Goal: Communication & Community: Ask a question

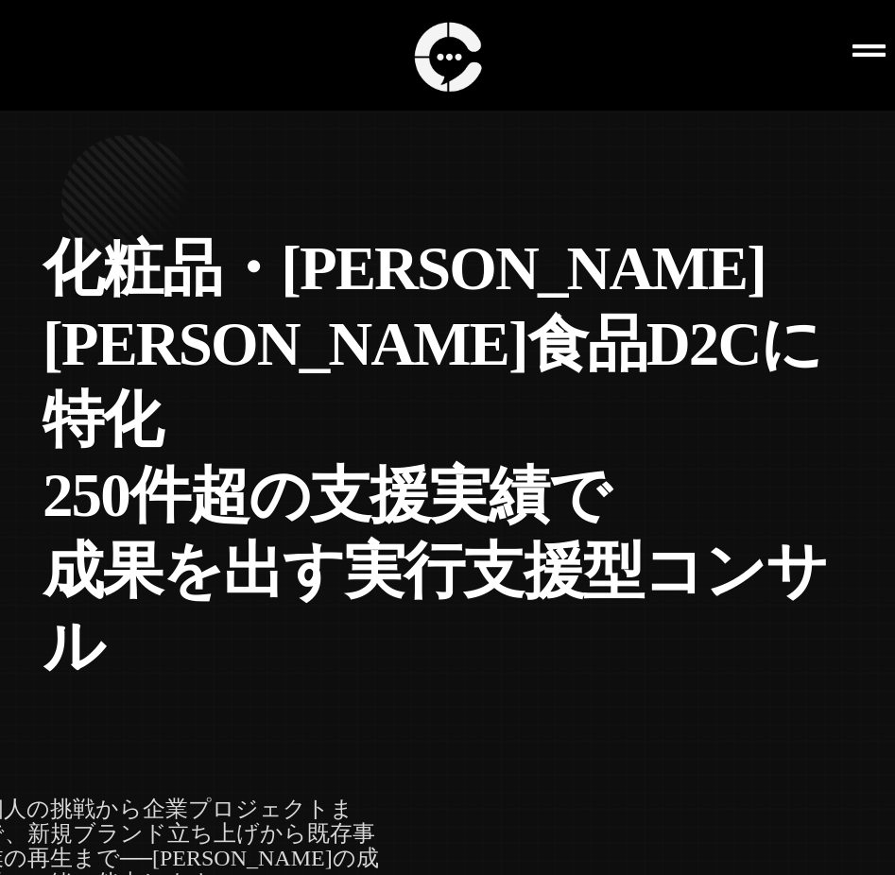
click at [866, 54] on icon at bounding box center [869, 50] width 33 height 12
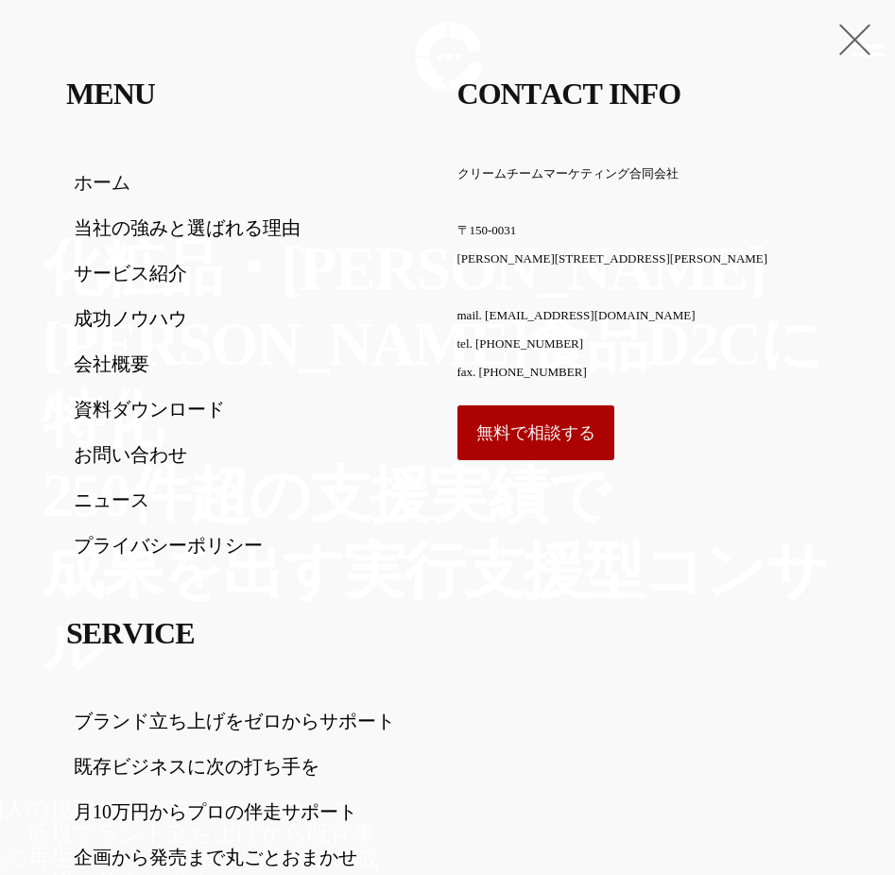
click at [125, 453] on link "お問い合わせ" at bounding box center [252, 454] width 357 height 23
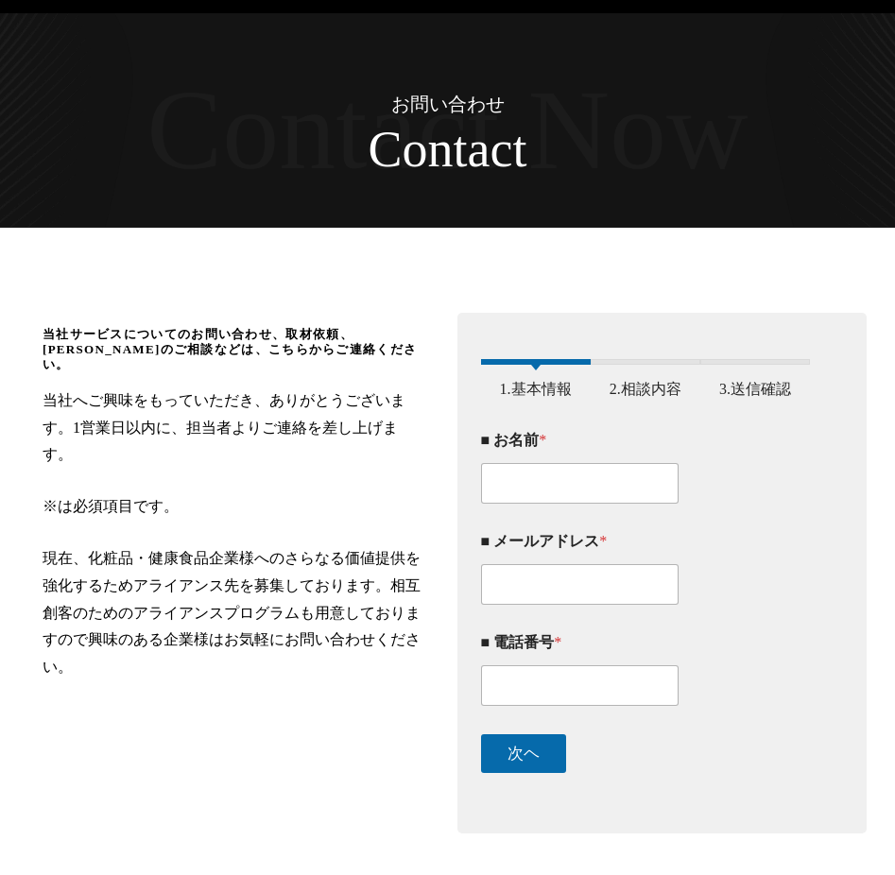
scroll to position [93, 0]
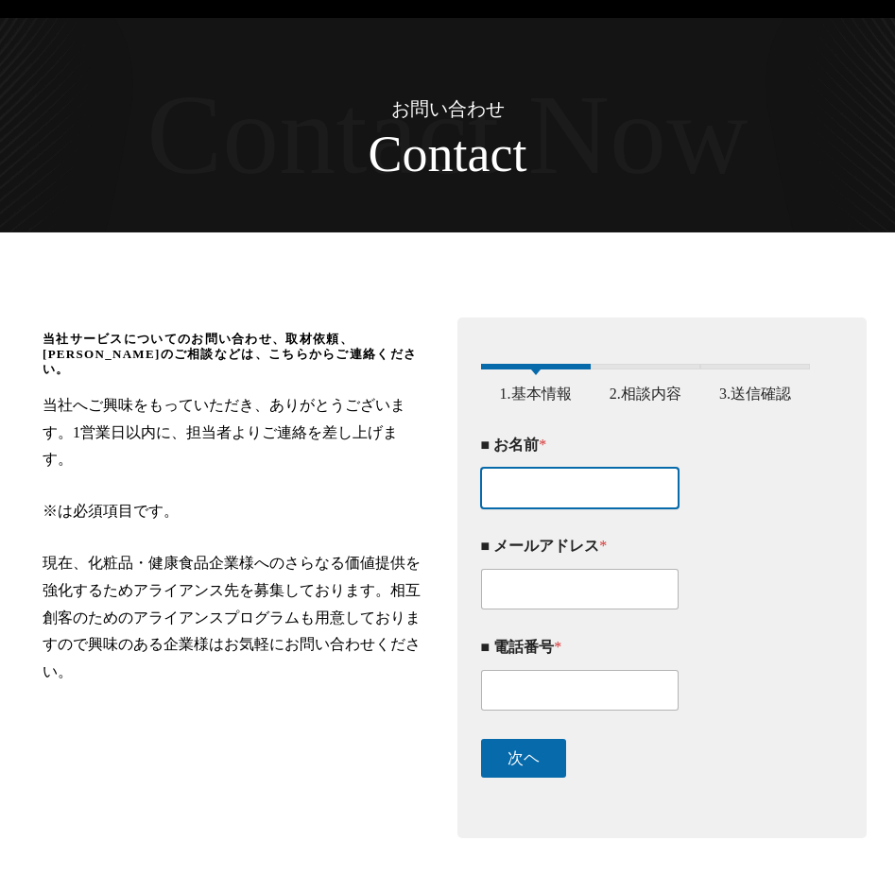
click at [583, 498] on input "■ お名前 *" at bounding box center [580, 488] width 198 height 41
paste input "名前：齊藤 成昌"
drag, startPoint x: 544, startPoint y: 496, endPoint x: 413, endPoint y: 496, distance: 130.4
click at [421, 496] on div "当社サービスについてのお問い合わせ、取材依頼、アライアンスのご相談などは、こちらからご連絡ください。 当社へご興味をもっていただき、ありがとうございます。1営…" at bounding box center [447, 578] width 857 height 540
type input "齊藤 成昌"
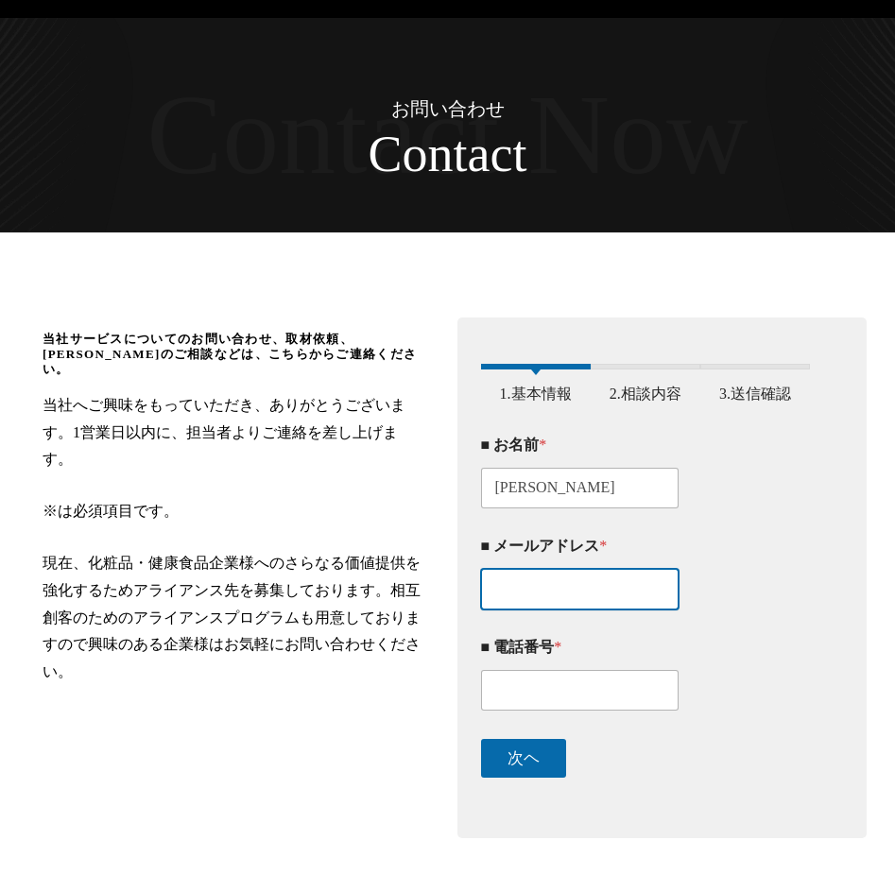
click at [590, 596] on input "■ メールアドレス *" at bounding box center [580, 589] width 198 height 41
paste input "メインのアドレス：shigeakisaito.desu@gmail.com"
drag, startPoint x: 494, startPoint y: 600, endPoint x: 630, endPoint y: 602, distance: 136.1
click at [630, 602] on input "メインのアドレス：shigeakisaito.desu@gmail.com" at bounding box center [580, 589] width 198 height 41
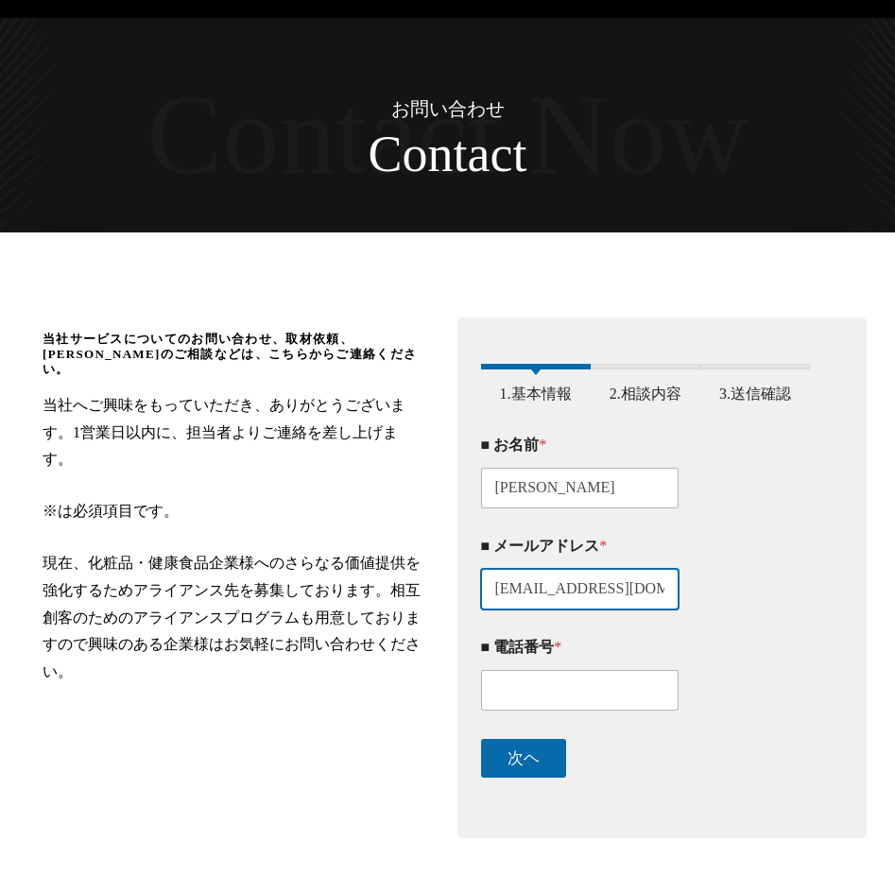
type input "shigeakisaito.desu@gmail.com"
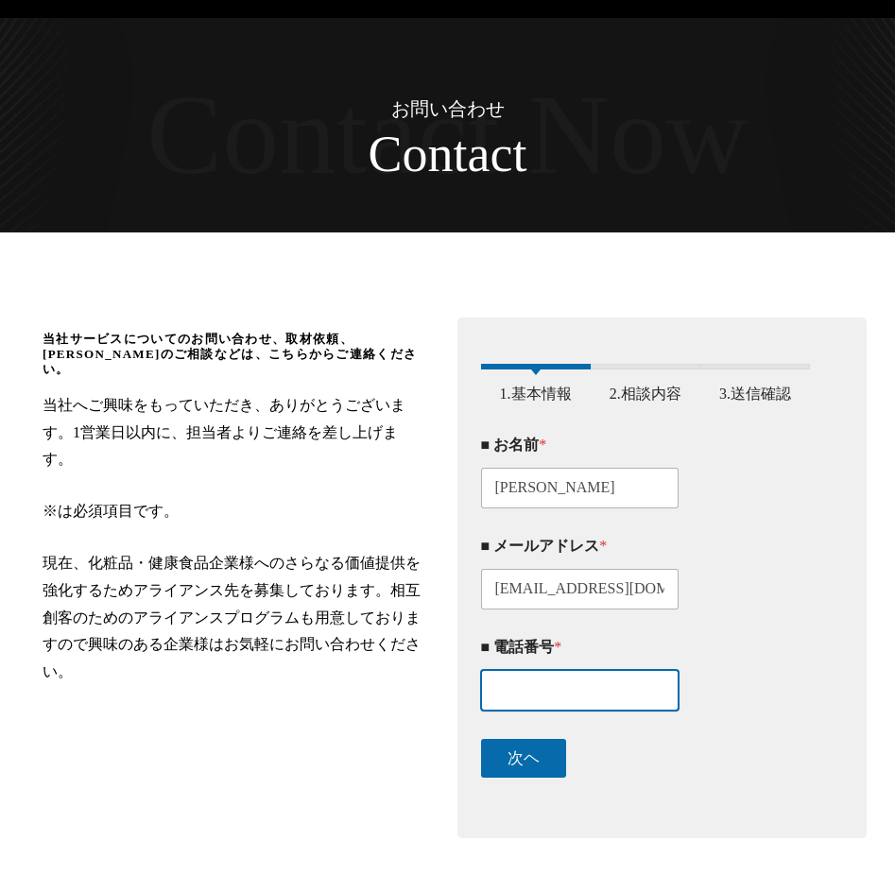
click at [589, 694] on input "■ 電話番号 *" at bounding box center [580, 690] width 198 height 41
paste input "08060548871"
type input "08060548871"
click at [749, 620] on div "■ メールアドレス * shigeakisaito.desu@gmail.com" at bounding box center [646, 573] width 330 height 101
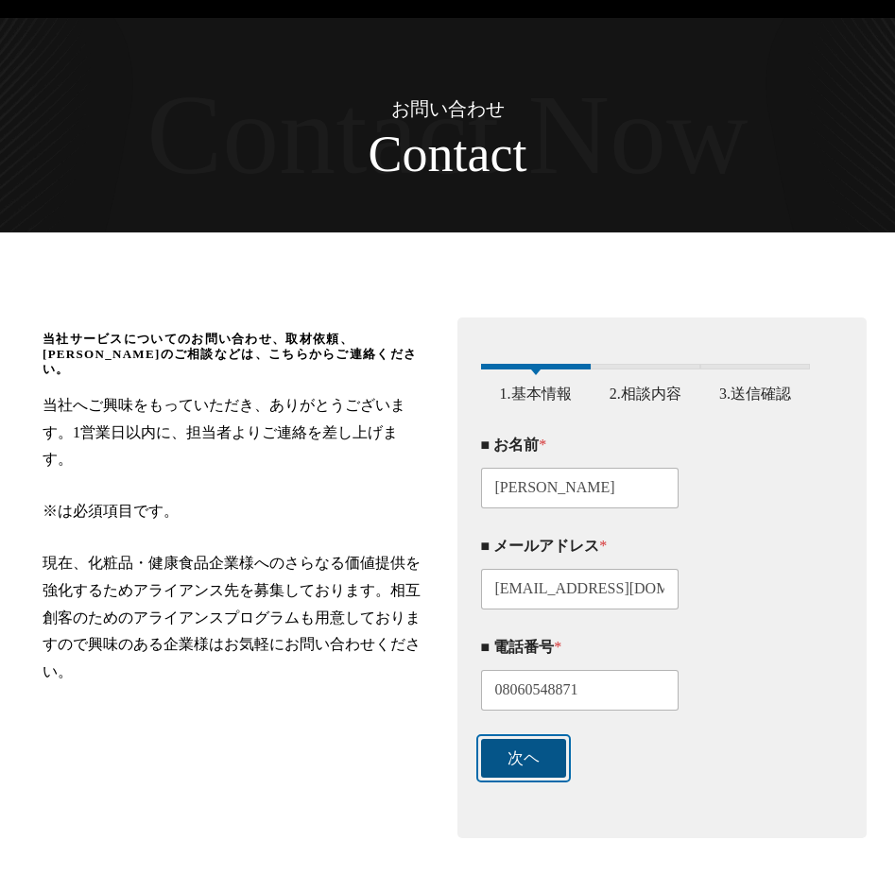
click at [532, 767] on button "次ヘ" at bounding box center [523, 758] width 85 height 39
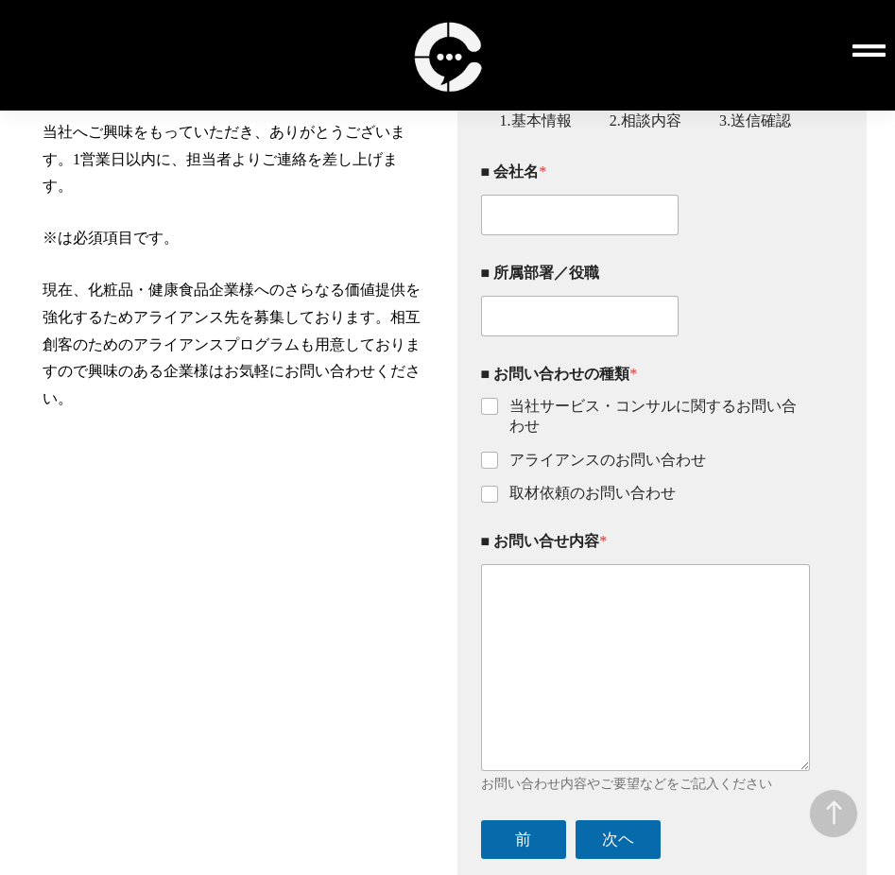
scroll to position [394, 0]
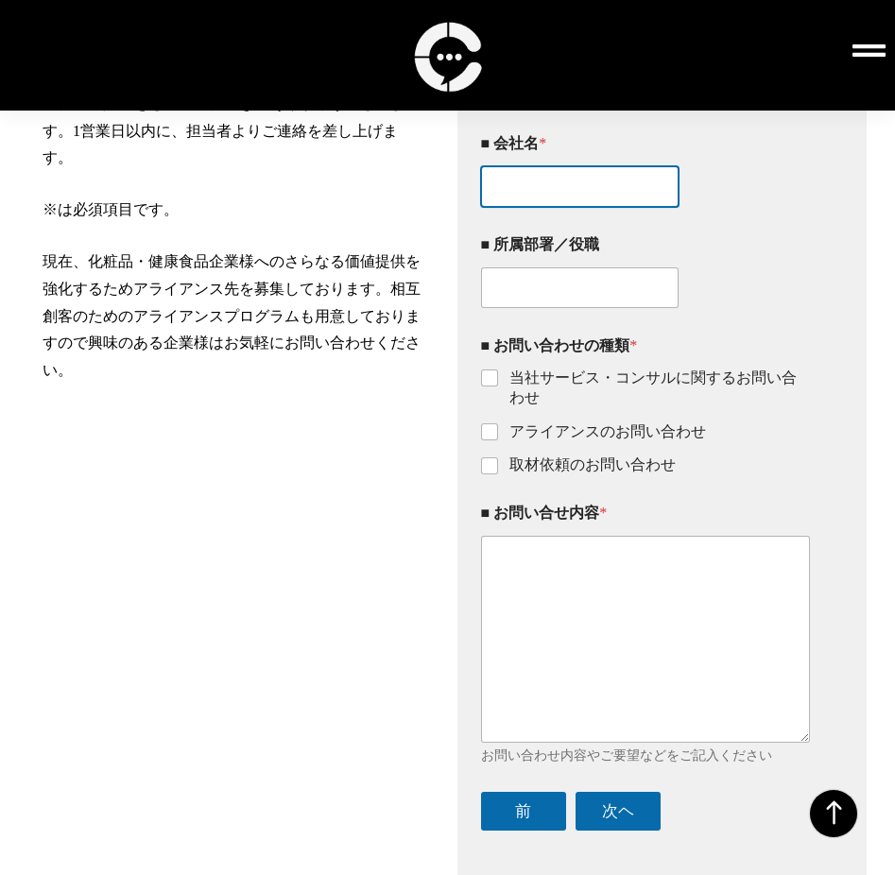
click at [592, 190] on input "■ 会社名 *" at bounding box center [580, 186] width 198 height 41
paste input "会社名：ivy home合同会社"
drag, startPoint x: 535, startPoint y: 192, endPoint x: 382, endPoint y: 216, distance: 154.9
click at [383, 216] on div "当社サービスについてのお問い合わせ、取材依頼、アライアンスのご相談などは、こちらからご連絡ください。 当社へご興味をもっていただき、ありがとうございます。1営…" at bounding box center [447, 454] width 857 height 895
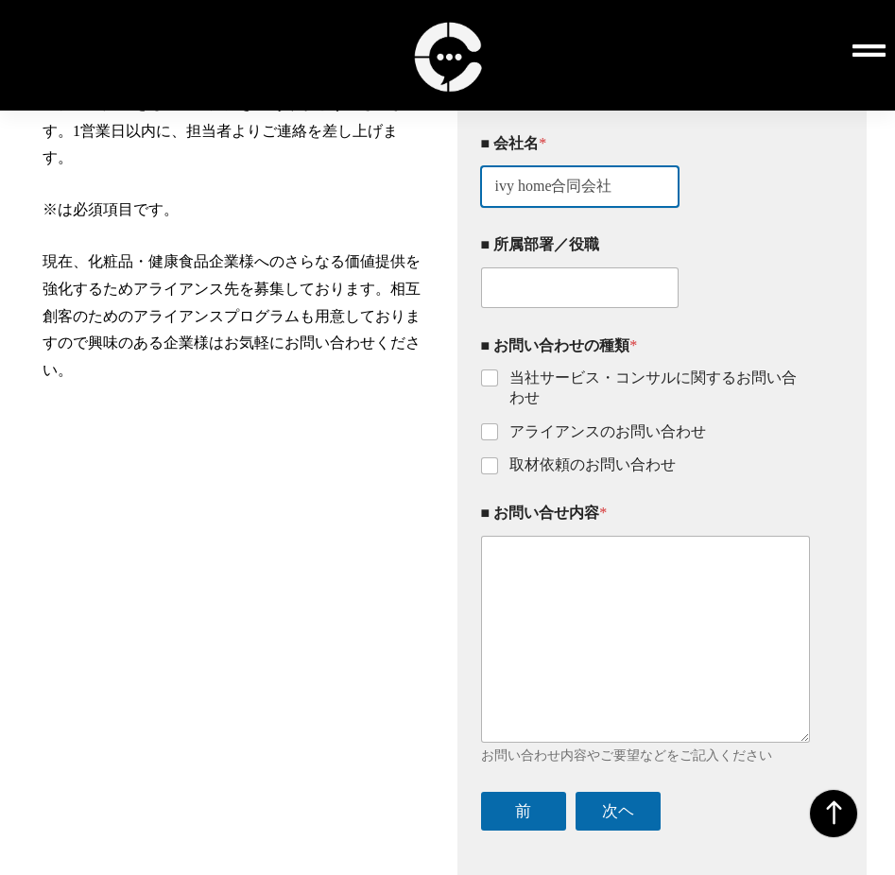
type input "ivy home合同会社"
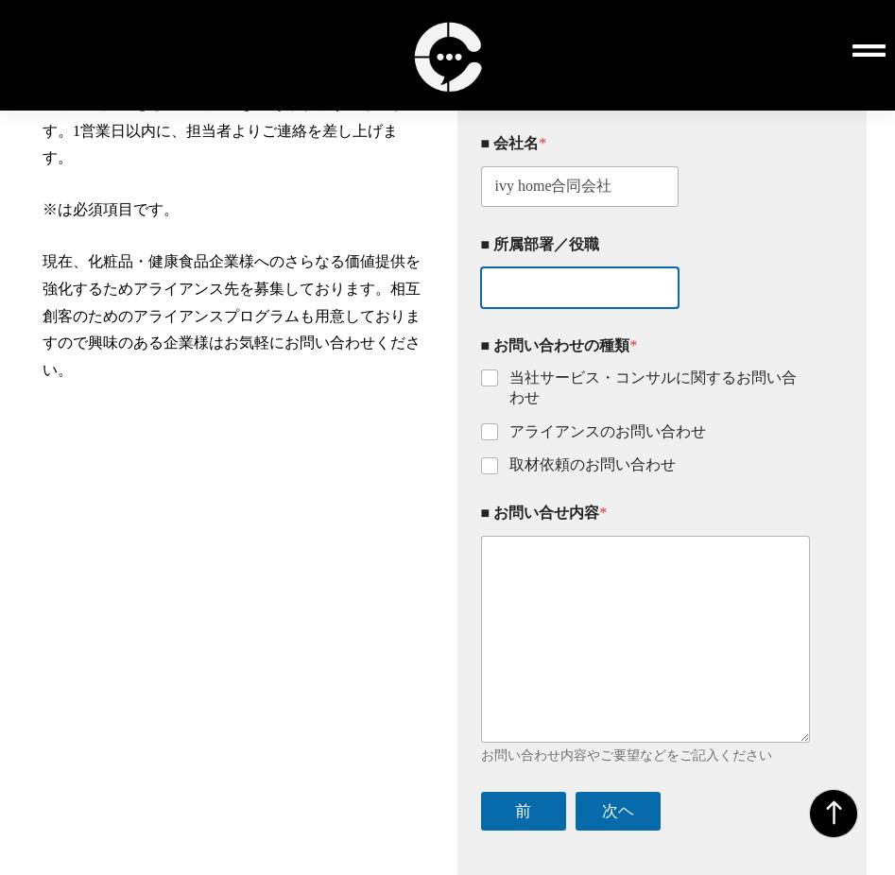
click at [540, 308] on input "■ 所属部署／役職" at bounding box center [580, 287] width 198 height 41
paste input "役職：Webコーダー"
drag, startPoint x: 540, startPoint y: 292, endPoint x: 426, endPoint y: 303, distance: 114.0
click at [426, 303] on div "当社サービスについてのお問い合わせ、取材依頼、アライアンスのご相談などは、こちらからご連絡ください。 当社へご興味をもっていただき、ありがとうございます。1営…" at bounding box center [447, 454] width 857 height 895
type input "Webコーダー"
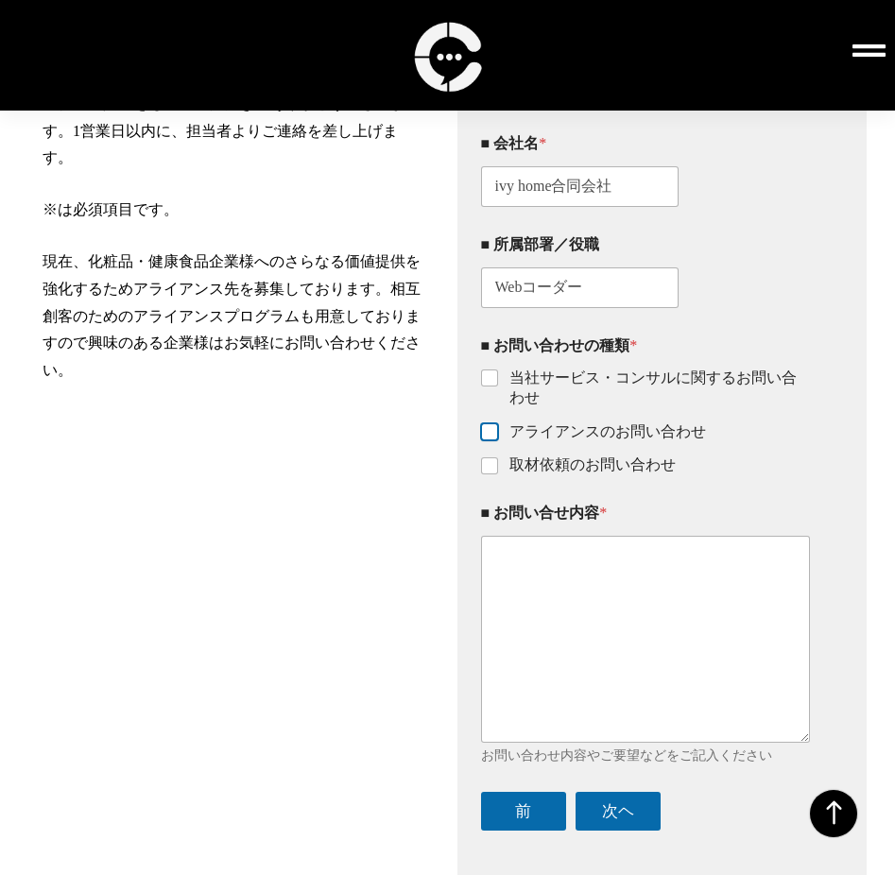
click at [492, 440] on input "アライアンスのお問い合わせ" at bounding box center [490, 432] width 15 height 15
checkbox input "true"
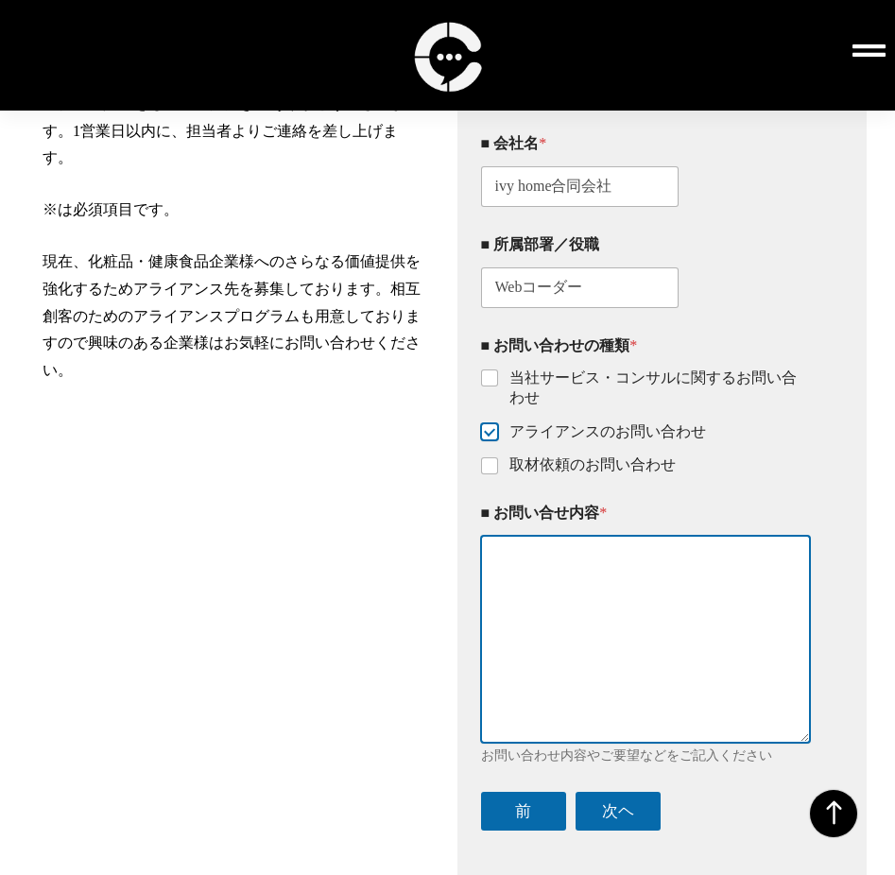
click at [625, 690] on textarea "■ お問い合せ内容 *" at bounding box center [646, 639] width 330 height 207
paste textarea "株式会社〇〇 〇〇様 はじめまして。 ivy home合同会社にてWebコーダーをしております、 齊藤 成昌（さいとう しげあき）と申します。 お忙しい中、業…"
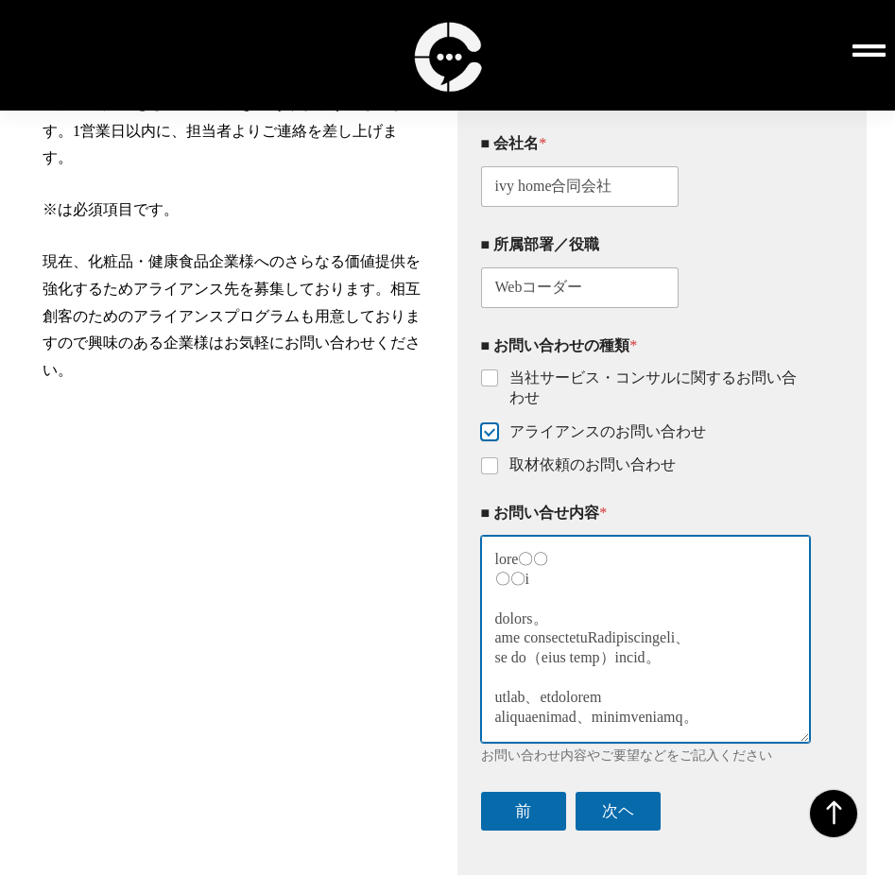
drag, startPoint x: 496, startPoint y: 564, endPoint x: 613, endPoint y: 569, distance: 117.3
click at [613, 569] on textarea "■ お問い合せ内容 *" at bounding box center [646, 639] width 330 height 207
paste textarea "クリームチームマーケティング合同会社"
drag, startPoint x: 508, startPoint y: 587, endPoint x: 520, endPoint y: 587, distance: 12.3
click at [520, 587] on textarea "■ お問い合せ内容 *" at bounding box center [646, 639] width 330 height 207
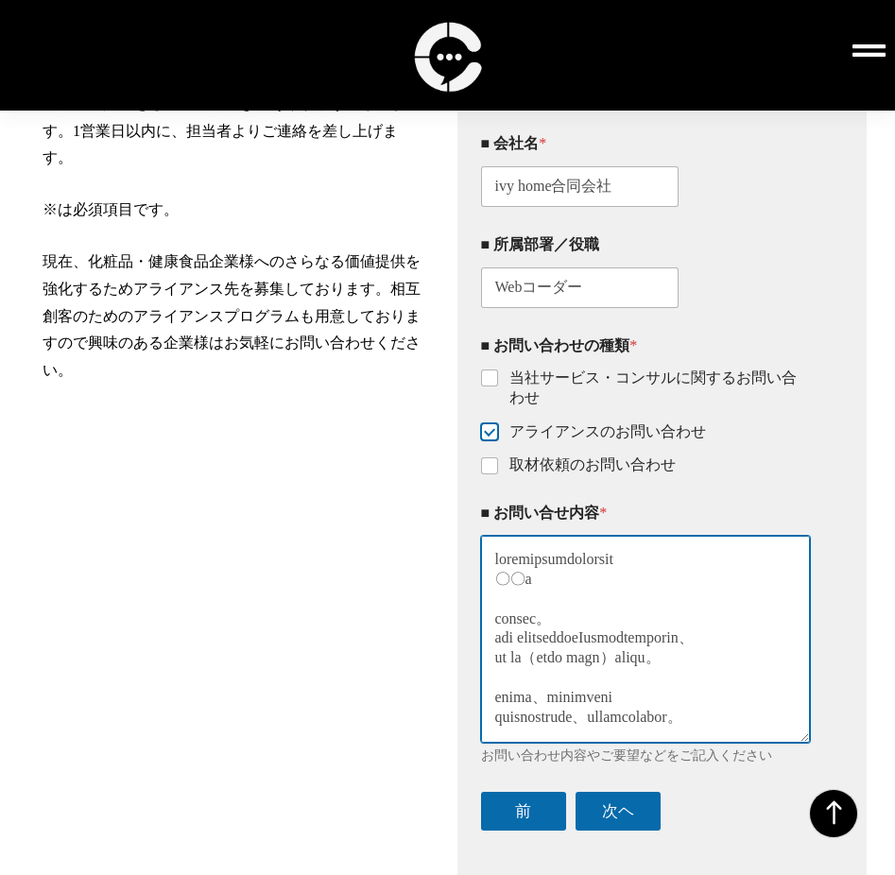
paste textarea "山口尚大"
type textarea "クリームチームマーケティング合同会社 山口尚大様 はじめまして。 ivy home合同会社にてWebコーダーをしております、 齊藤 成昌（さいとう しげあき）…"
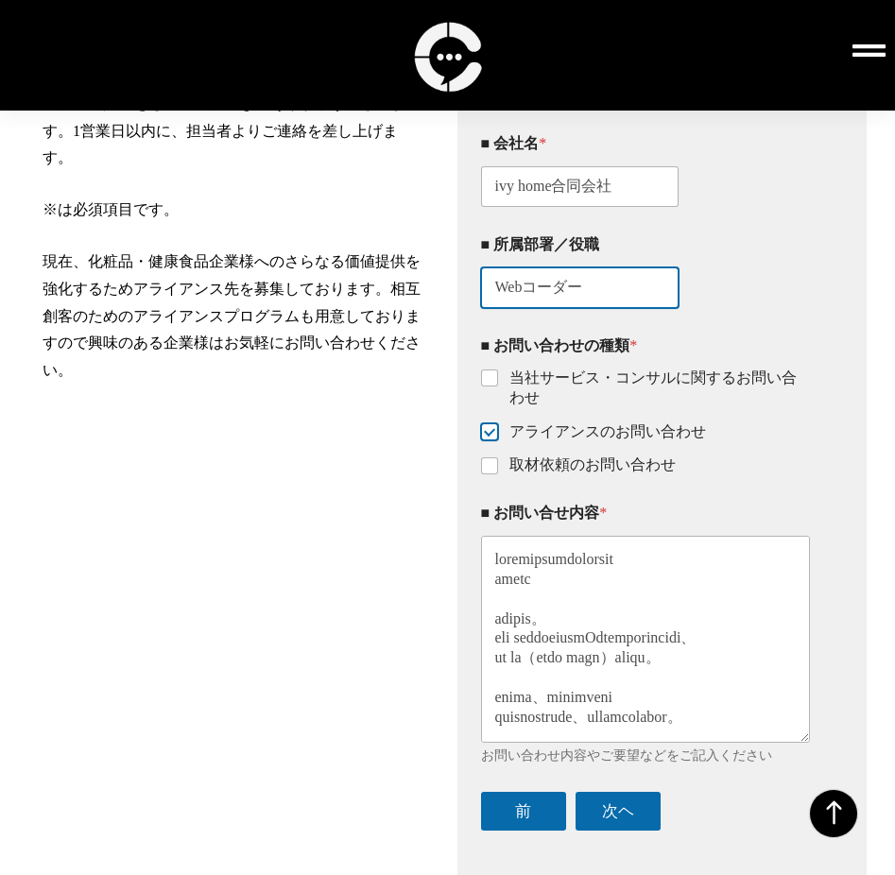
click at [488, 292] on input "Webコーダー" at bounding box center [580, 287] width 198 height 41
paste input "WEB制作部"
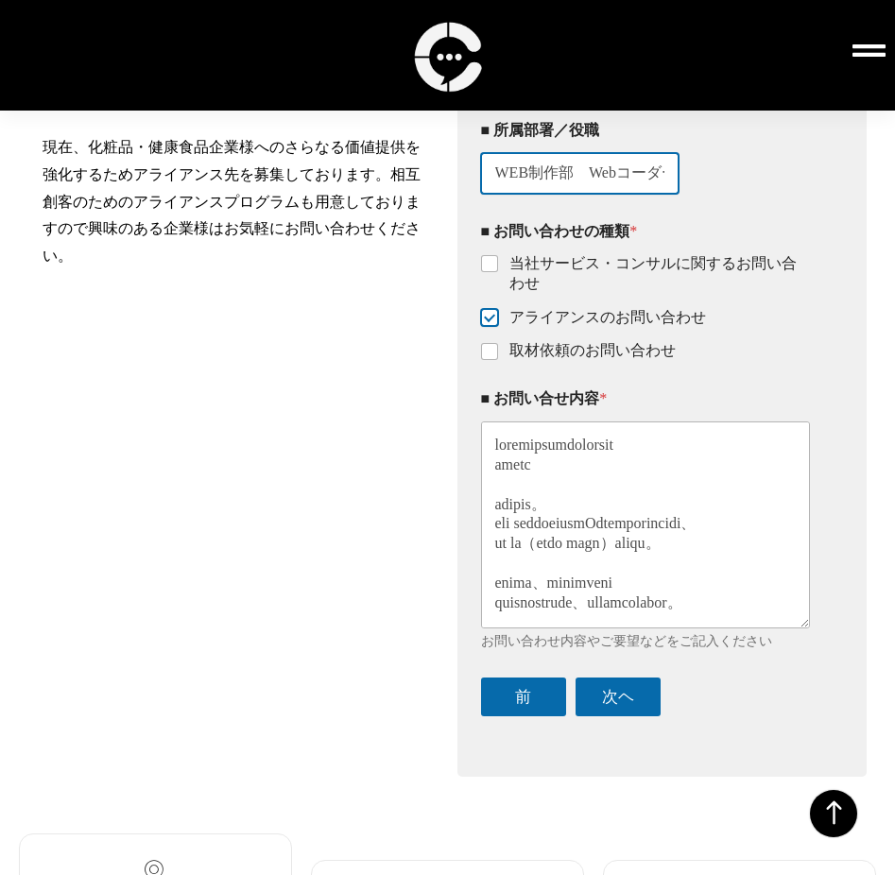
scroll to position [511, 0]
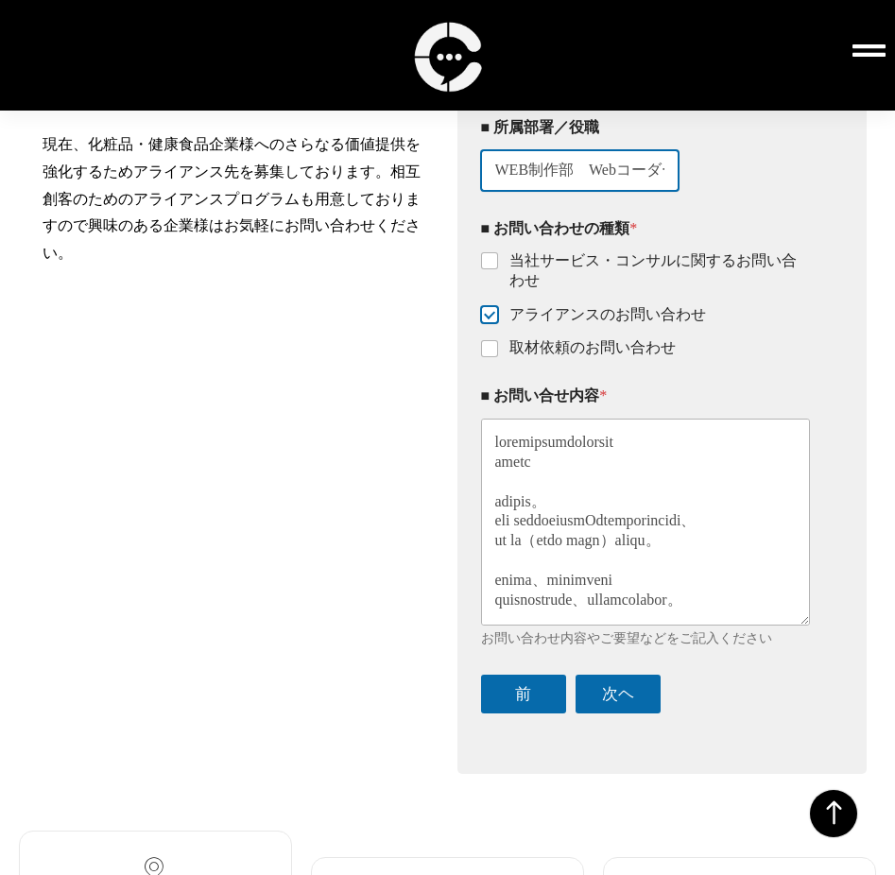
type input "WEB制作部　Webコーダー"
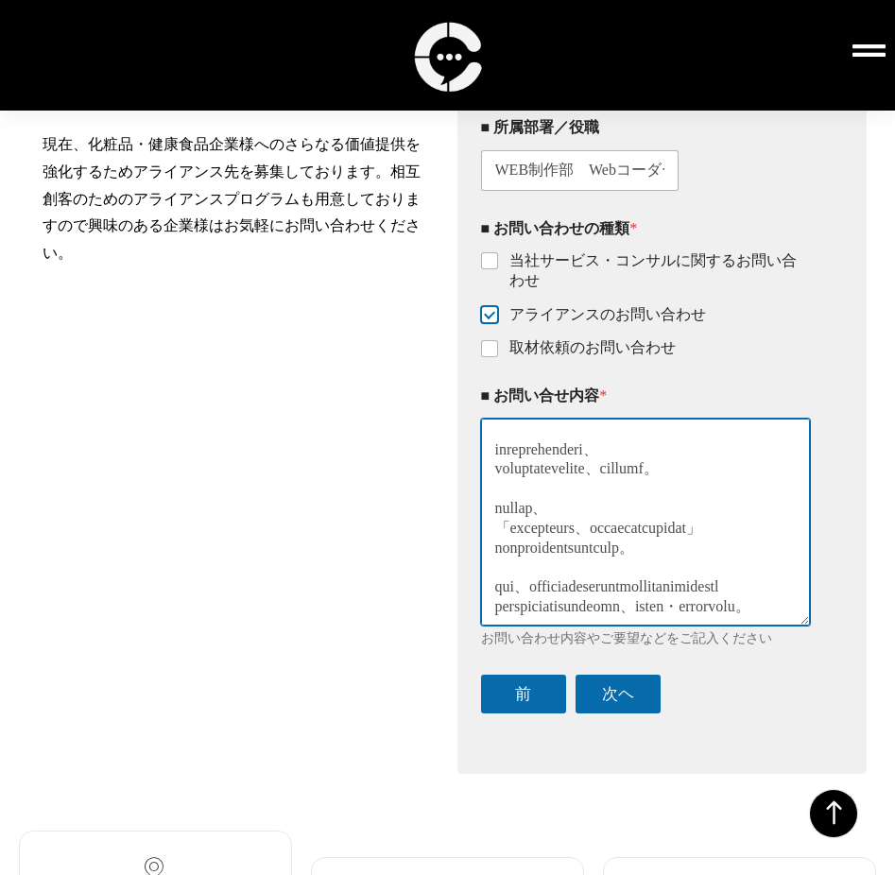
scroll to position [0, 0]
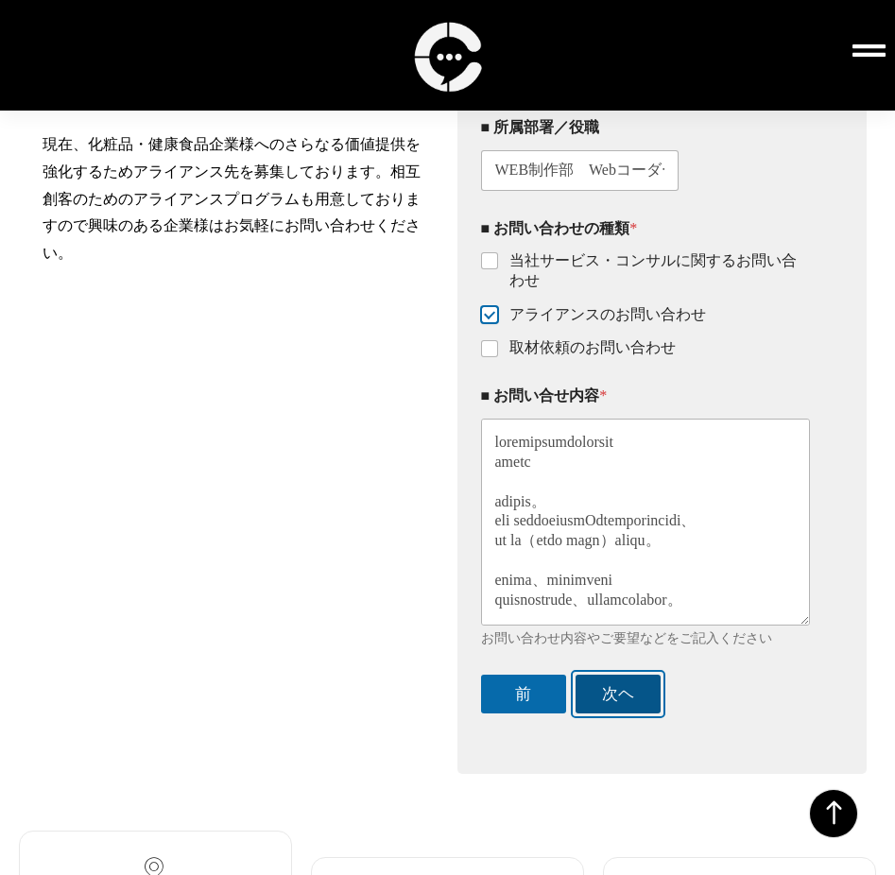
click at [616, 708] on button "次ヘ" at bounding box center [618, 694] width 85 height 39
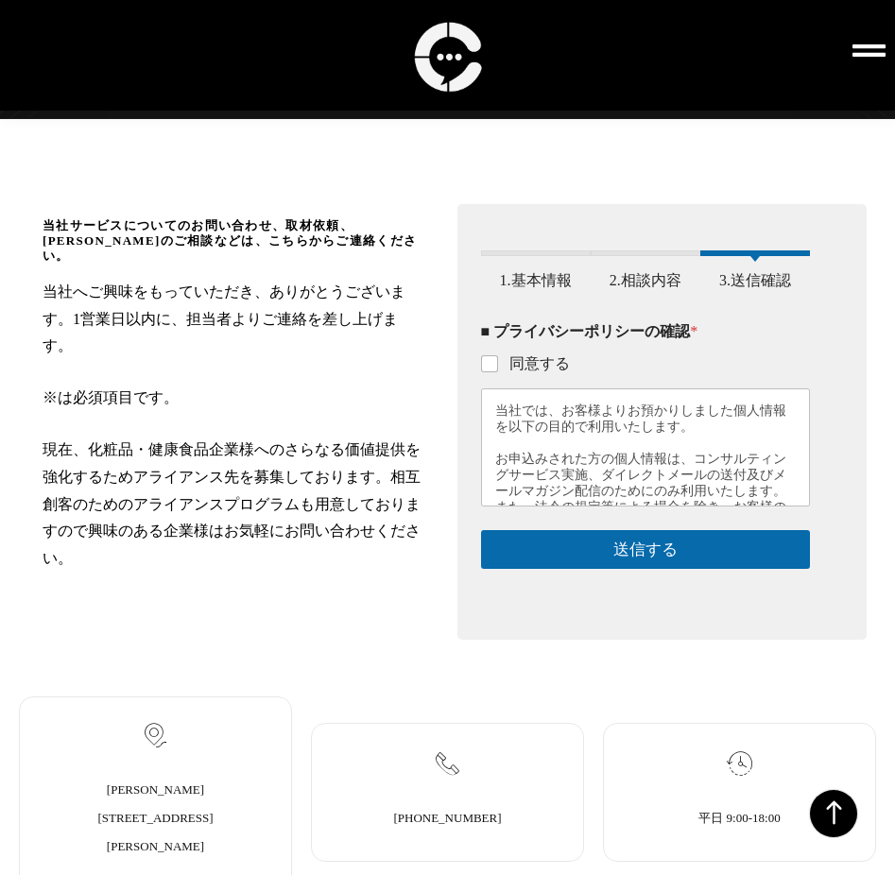
scroll to position [205, 0]
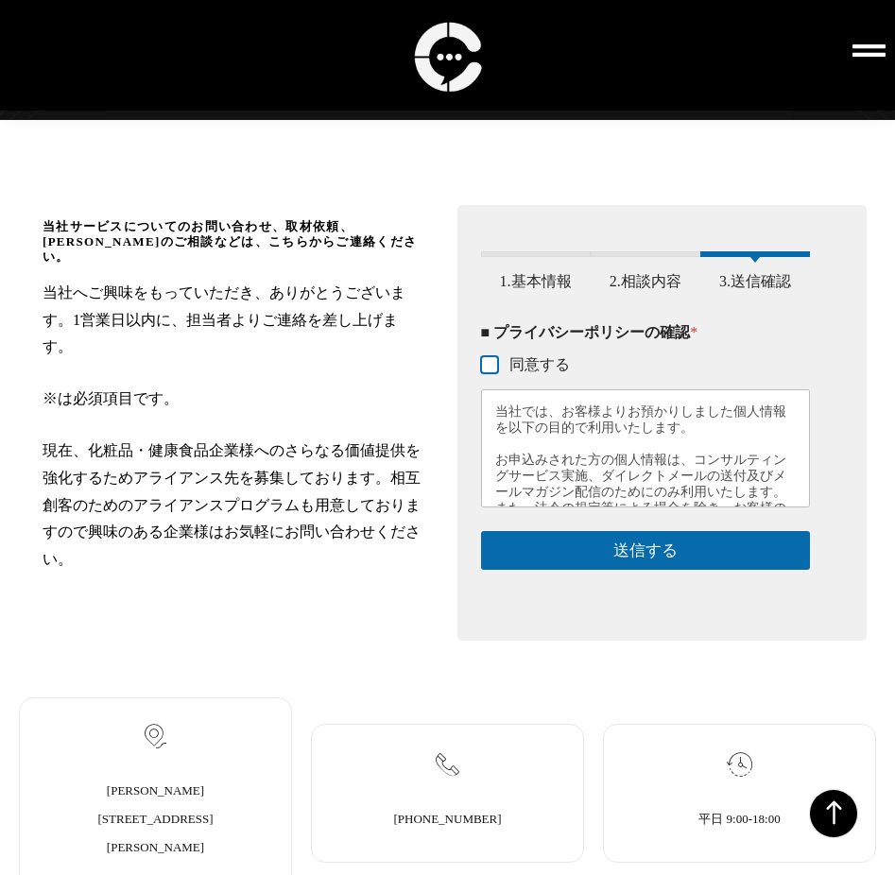
click at [487, 370] on input "同意する" at bounding box center [490, 365] width 15 height 15
checkbox input "true"
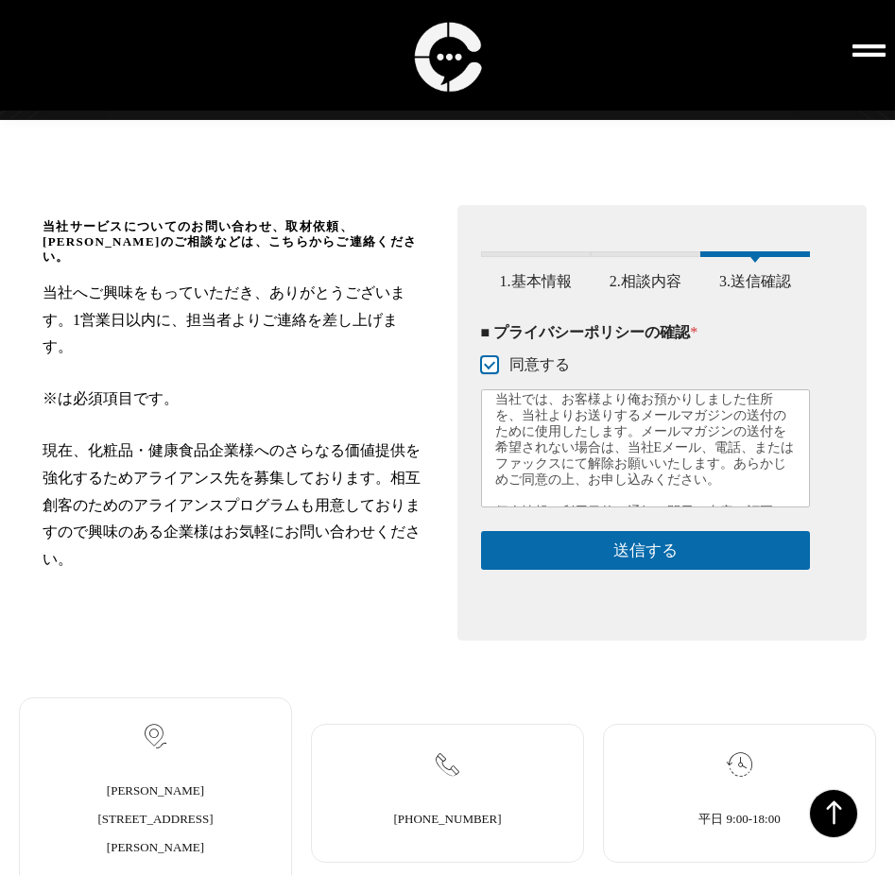
scroll to position [682, 0]
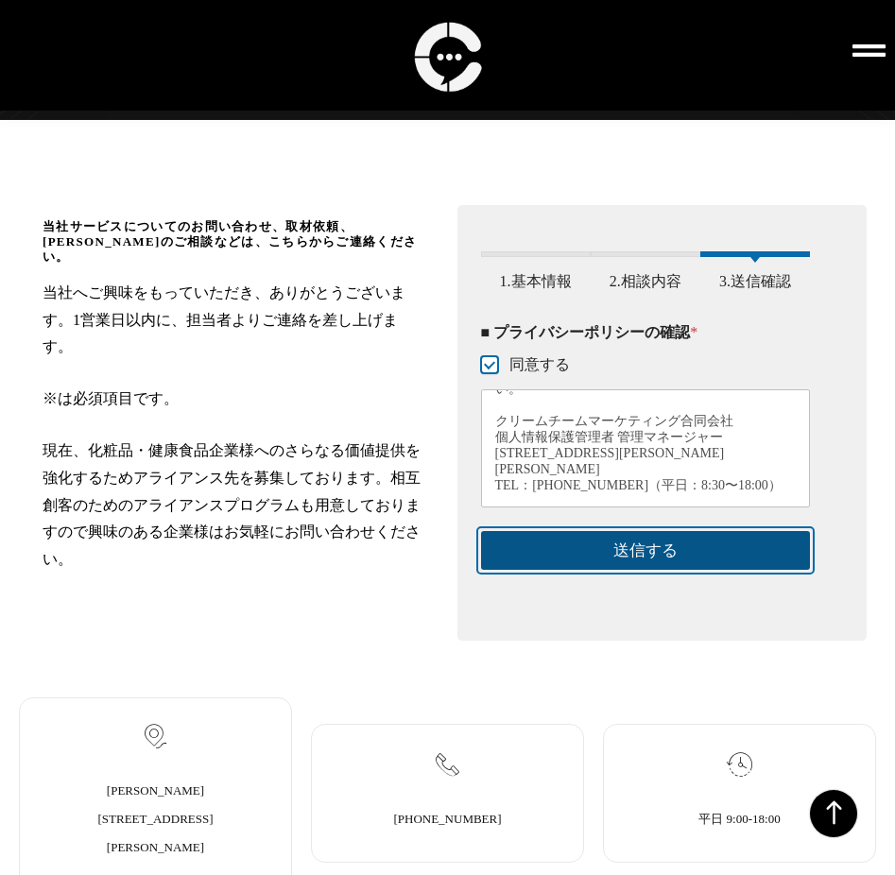
click at [673, 562] on button "送信する" at bounding box center [646, 550] width 330 height 39
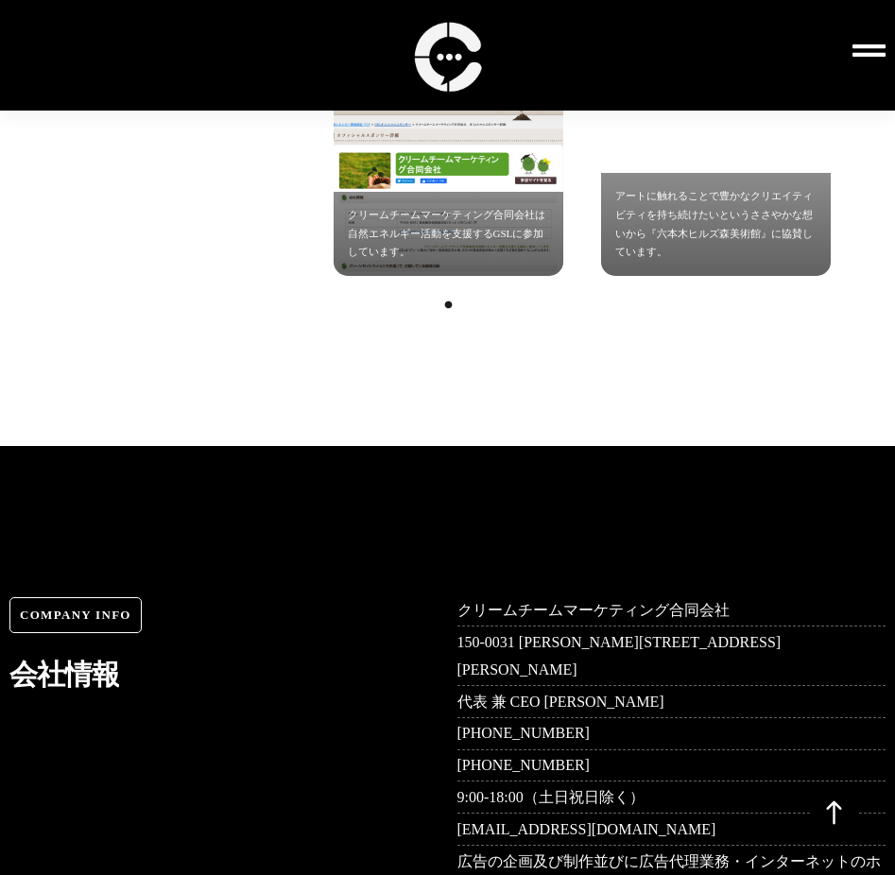
scroll to position [13150, 0]
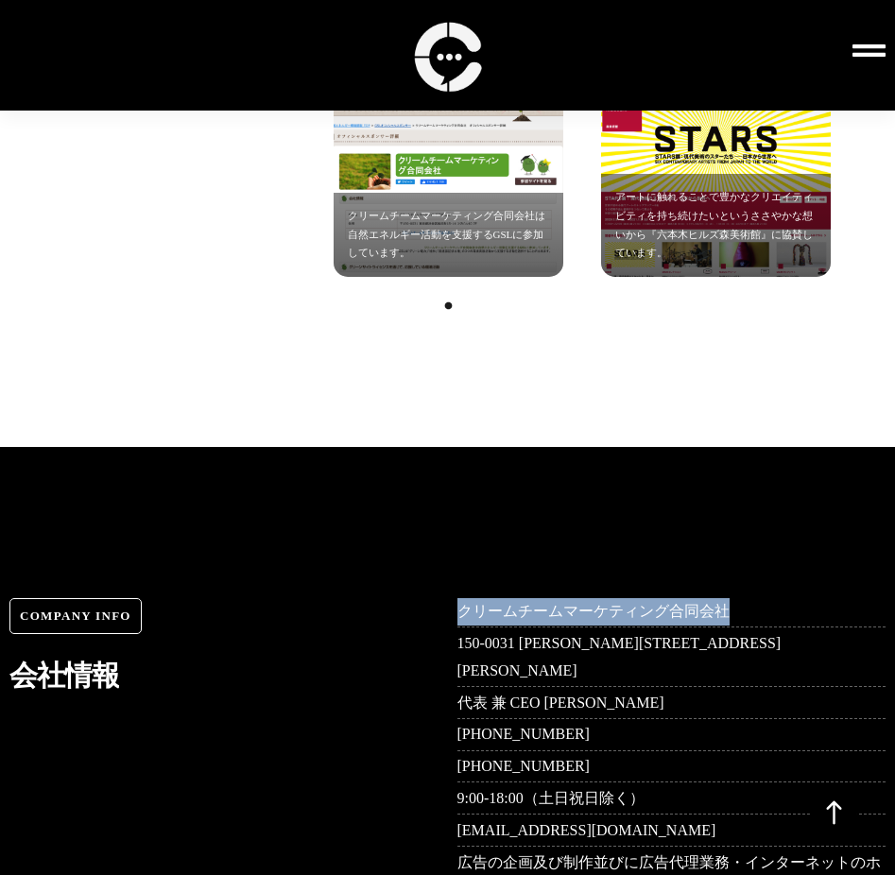
drag, startPoint x: 458, startPoint y: 390, endPoint x: 729, endPoint y: 388, distance: 270.3
click at [727, 598] on span "クリームチームマーケティング合同会社" at bounding box center [593, 611] width 272 height 27
copy span "クリームチームマーケティング合同会社"
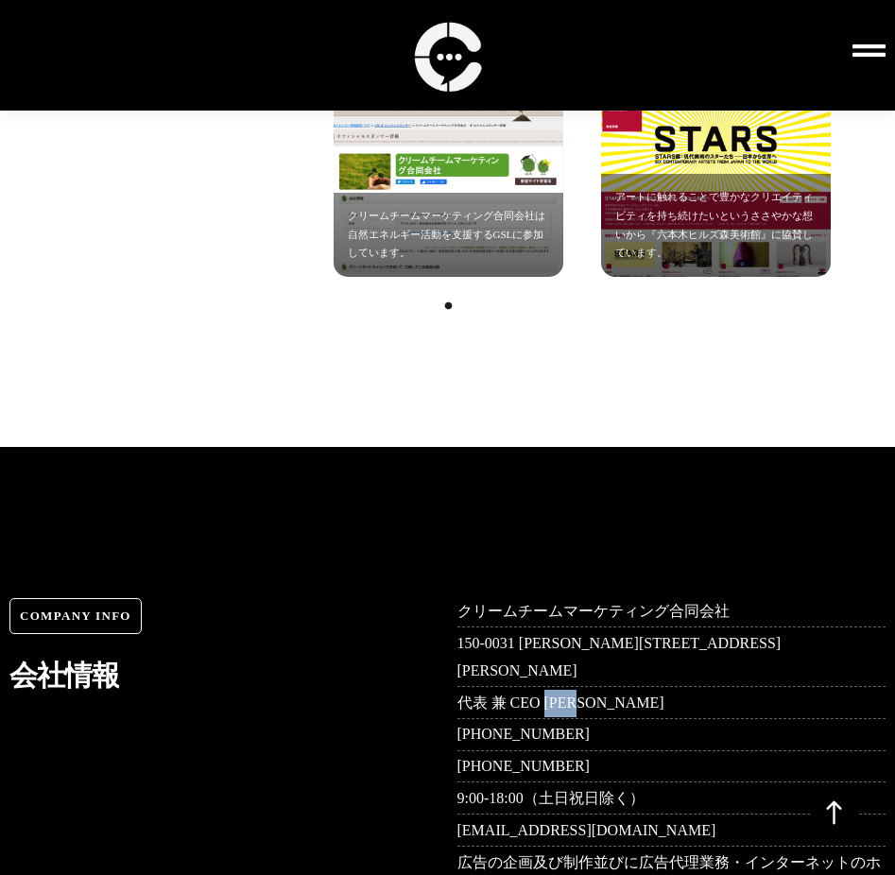
drag, startPoint x: 549, startPoint y: 457, endPoint x: 605, endPoint y: 457, distance: 55.8
click at [605, 690] on span "代表 兼 CEO 山口尚大" at bounding box center [560, 703] width 207 height 27
copy span "山口尚大"
